Goal: Transaction & Acquisition: Purchase product/service

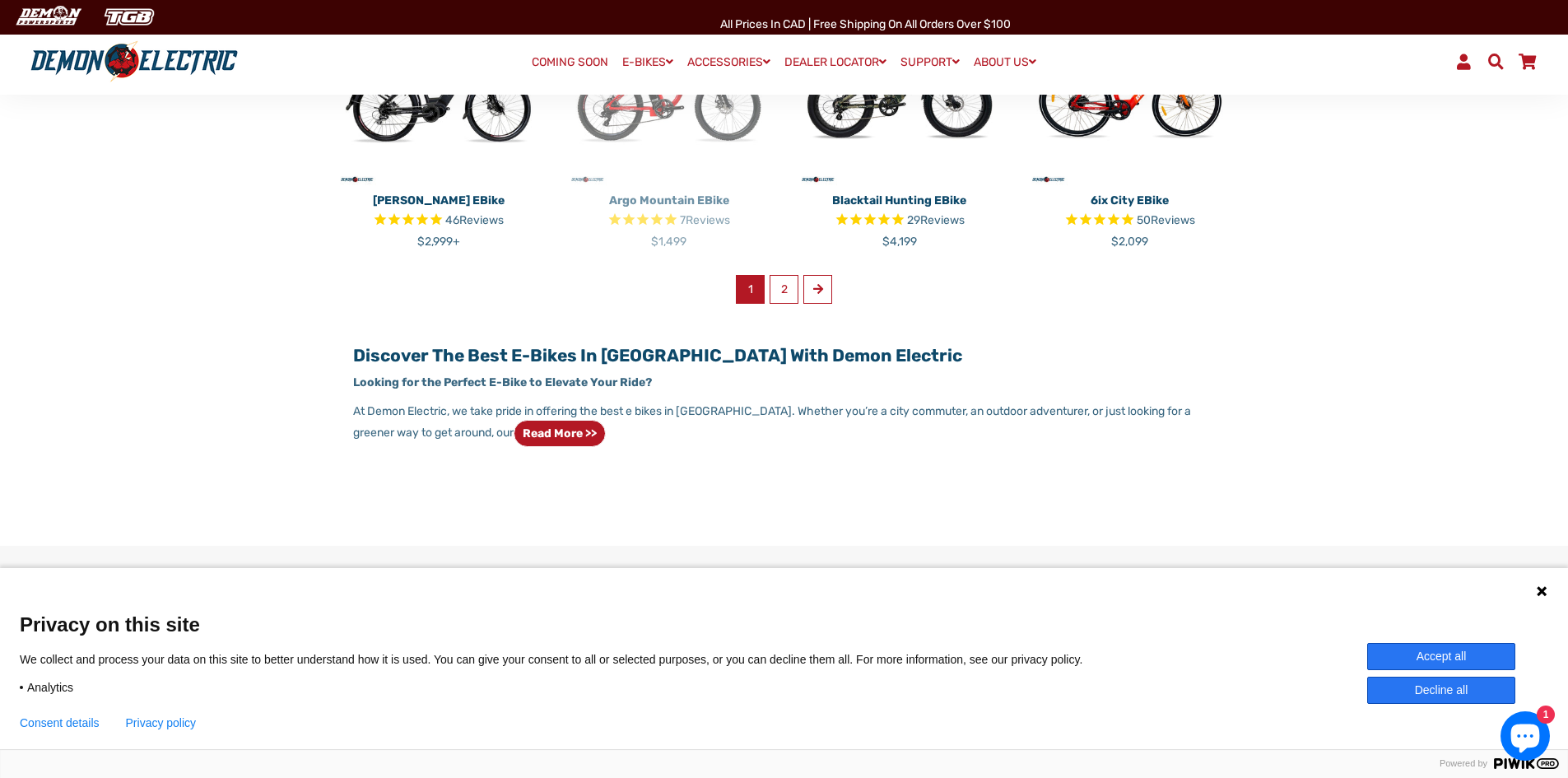
scroll to position [1153, 0]
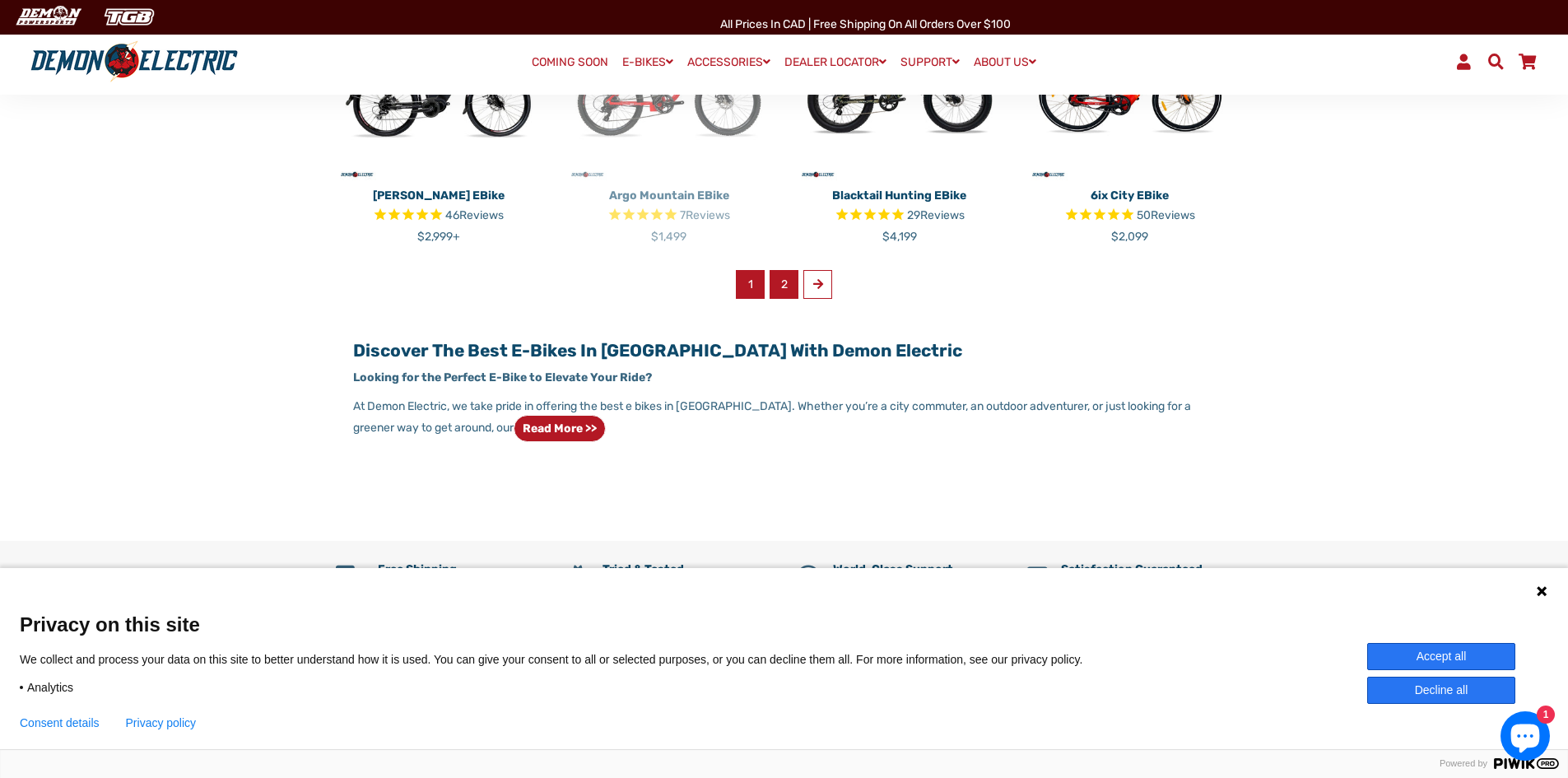
click at [787, 285] on link "2" at bounding box center [784, 284] width 29 height 29
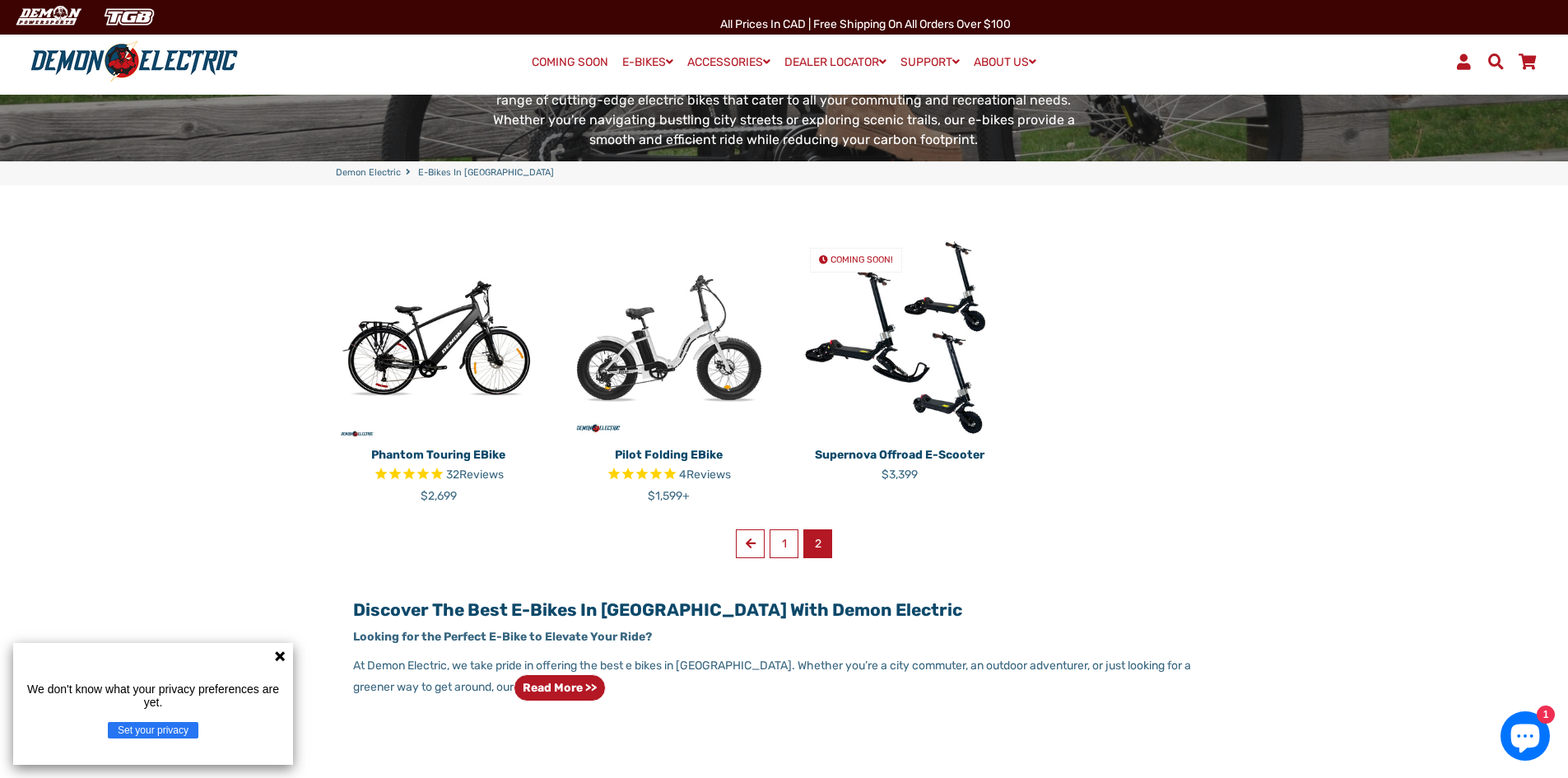
scroll to position [329, 0]
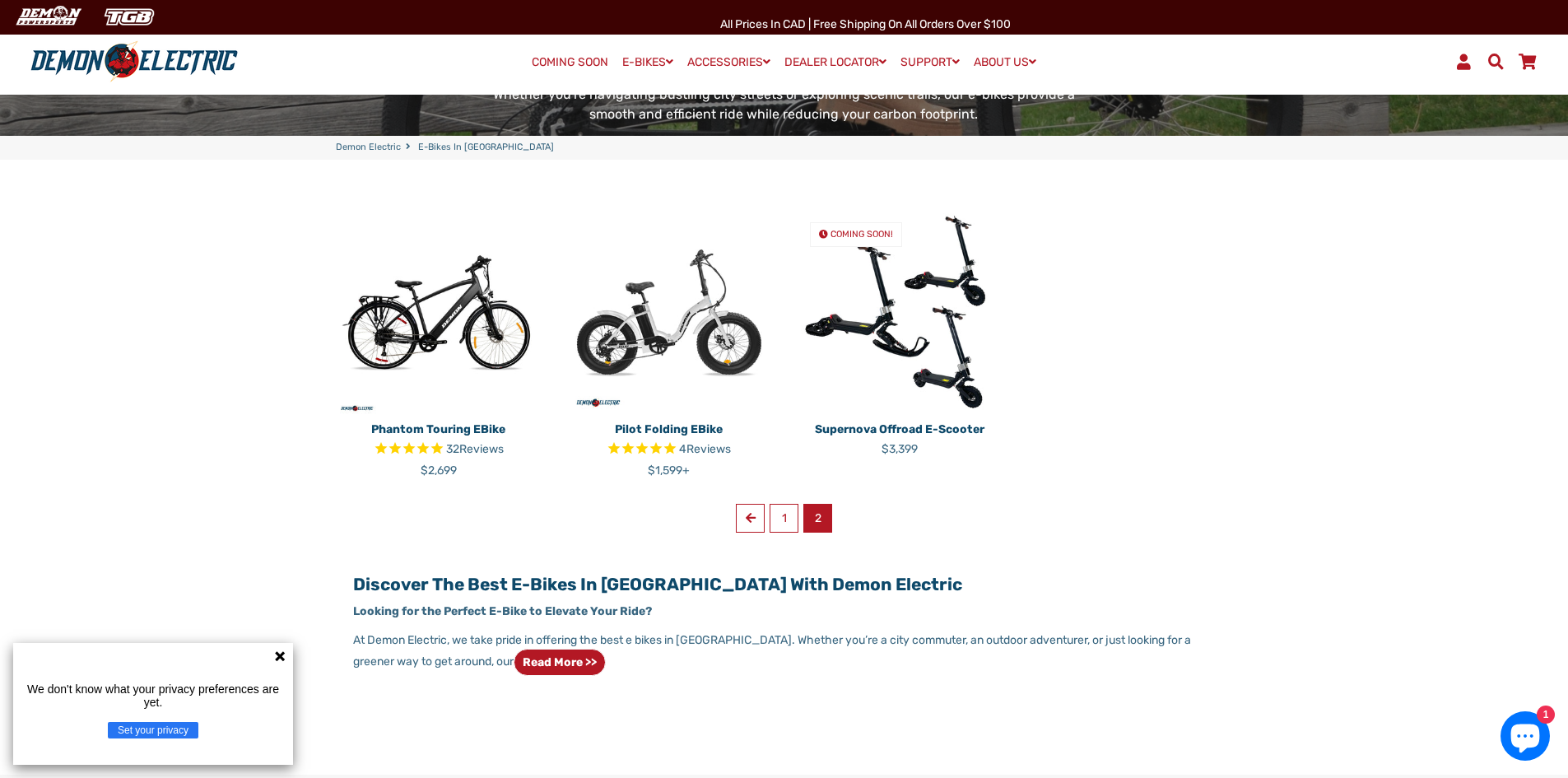
click at [709, 325] on img at bounding box center [669, 312] width 205 height 205
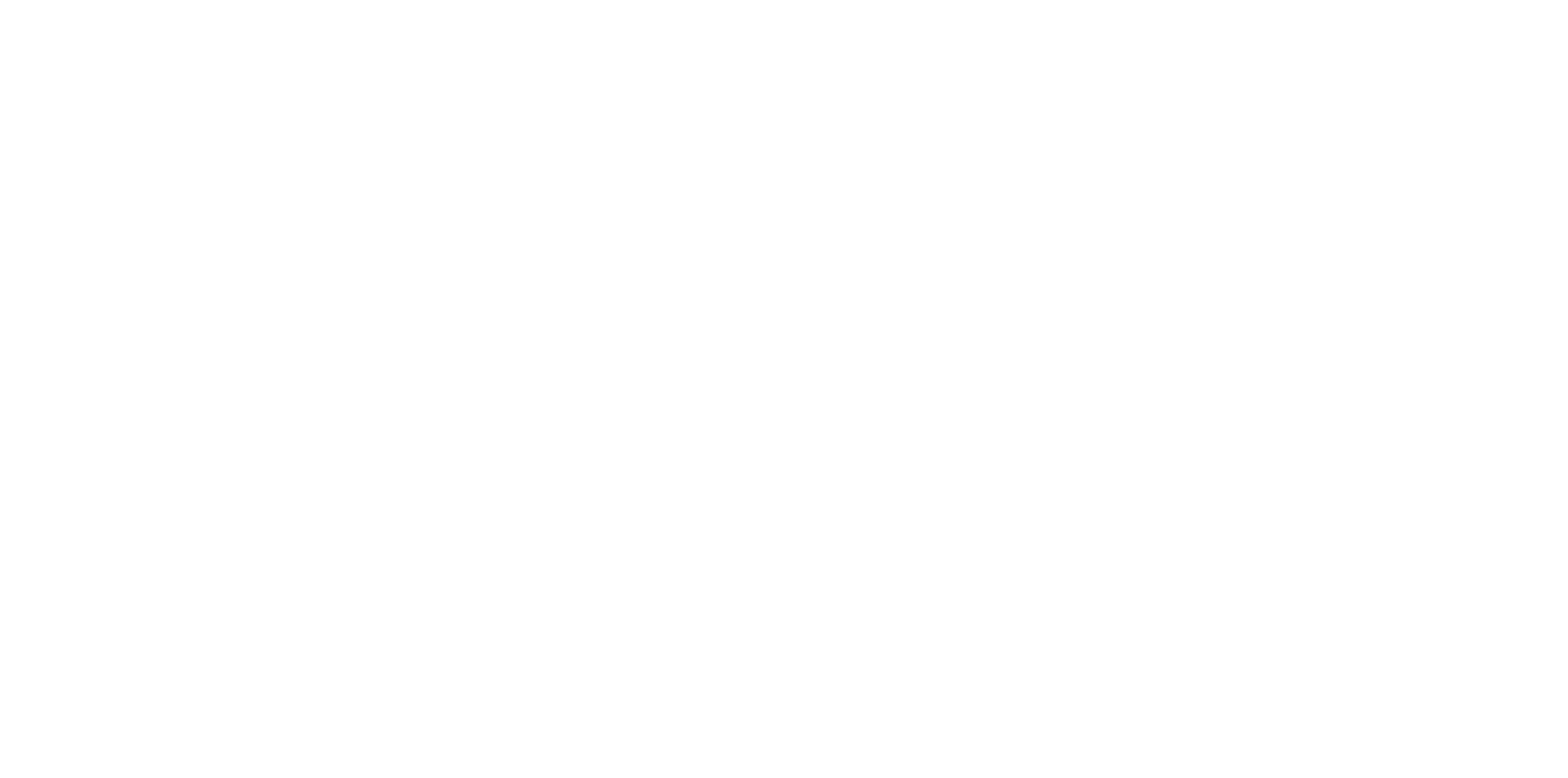
select select "******"
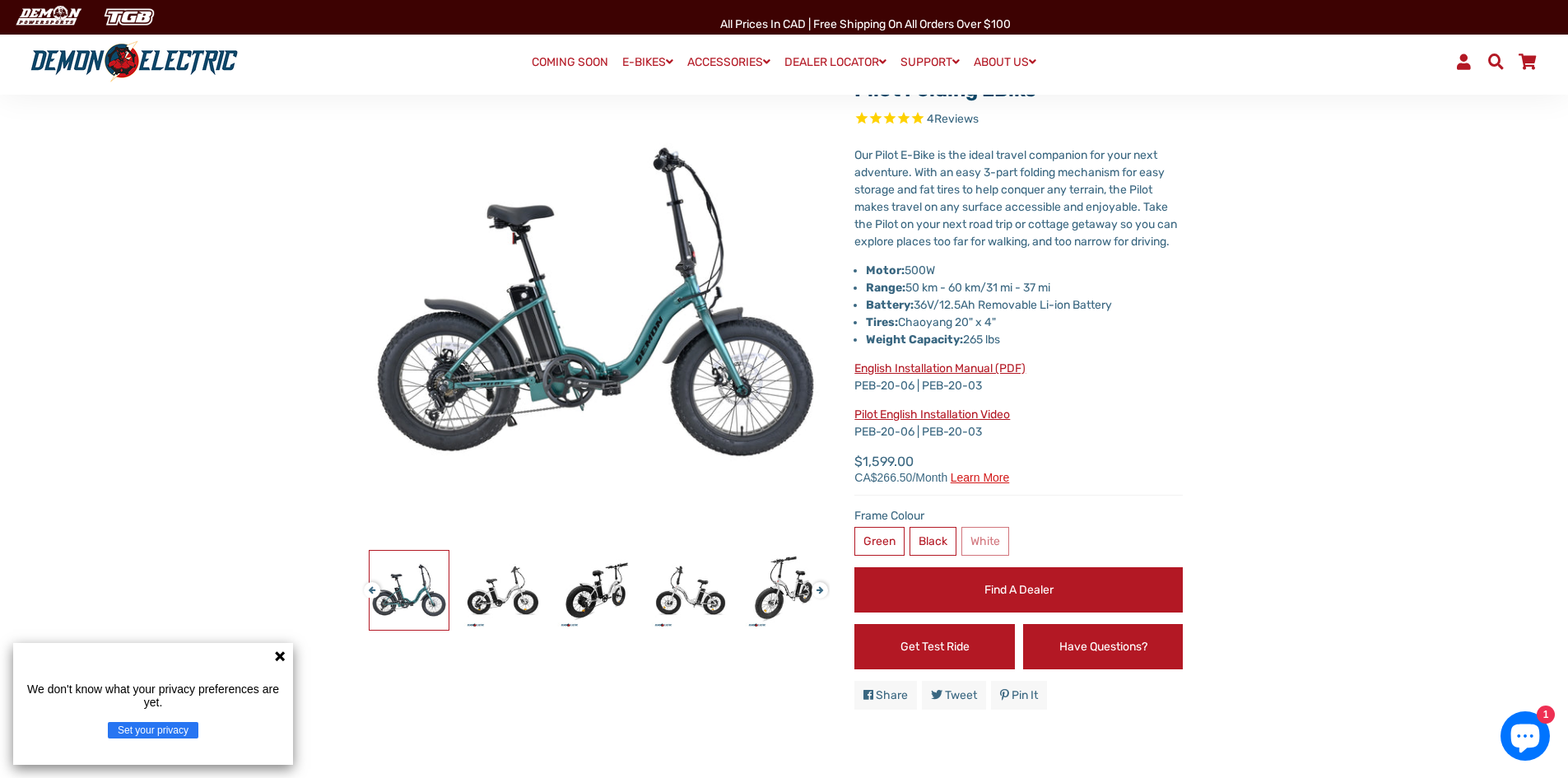
scroll to position [165, 0]
